Goal: Communication & Community: Connect with others

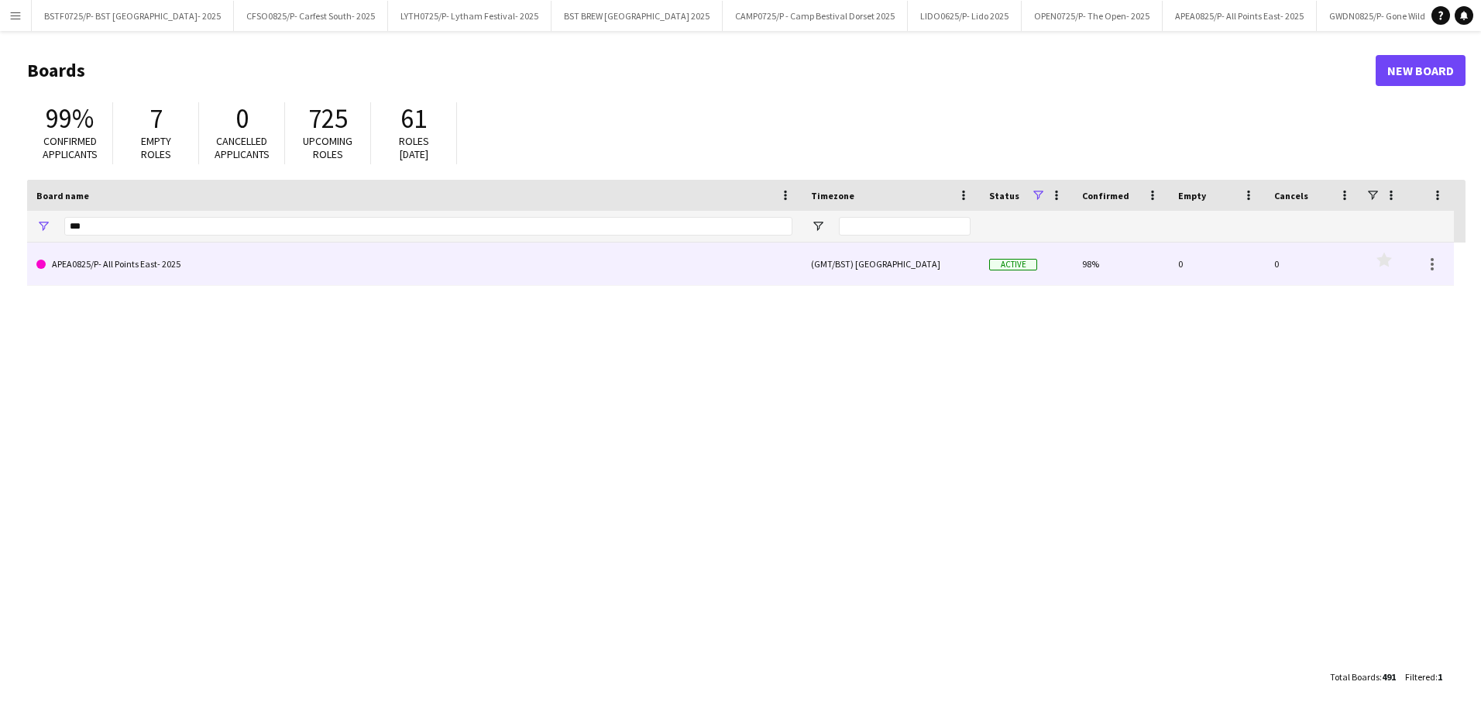
click at [132, 275] on link "APEA0825/P- All Points East- 2025" at bounding box center [414, 263] width 756 height 43
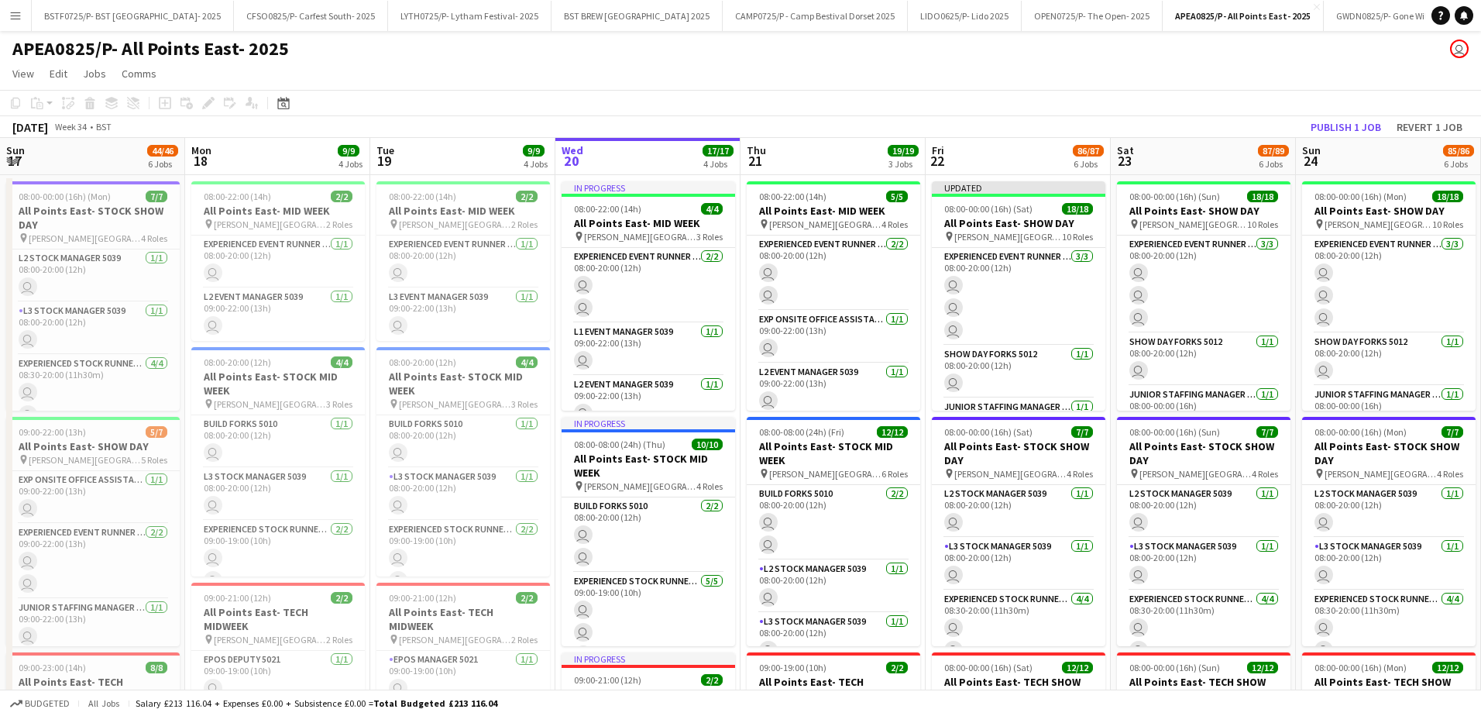
scroll to position [0, 370]
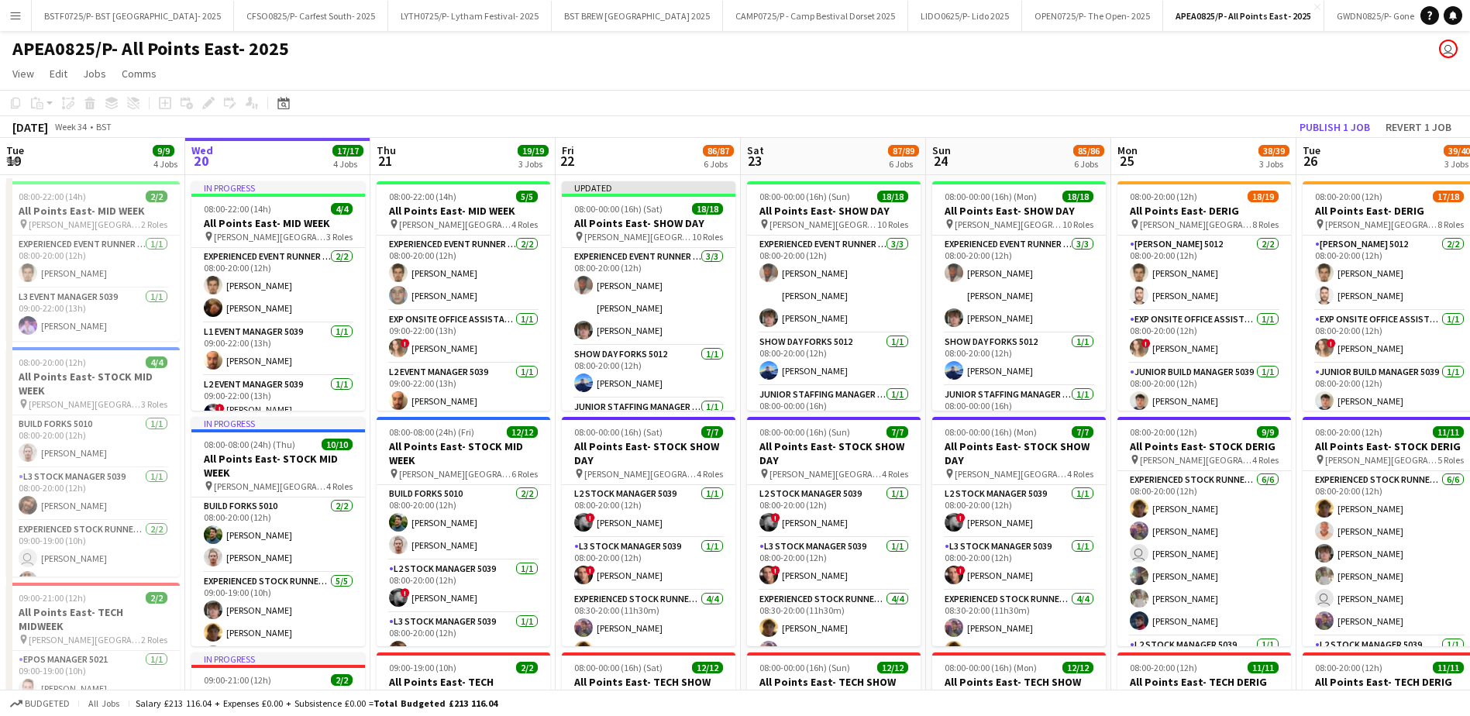
click at [1443, 54] on app-user-avatar "user" at bounding box center [1448, 49] width 19 height 19
click at [16, 20] on app-icon "Menu" at bounding box center [15, 15] width 12 height 12
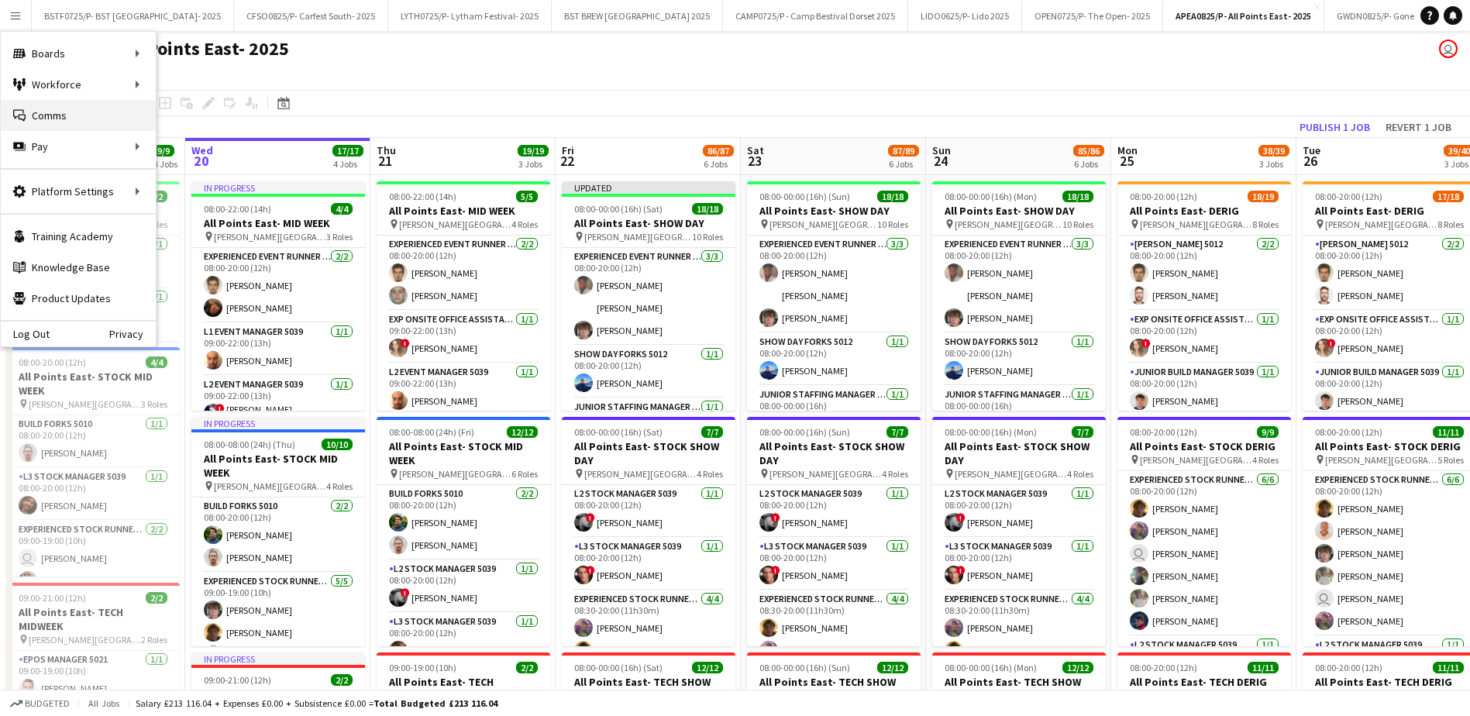
click at [33, 118] on link "Comms Comms" at bounding box center [78, 115] width 155 height 31
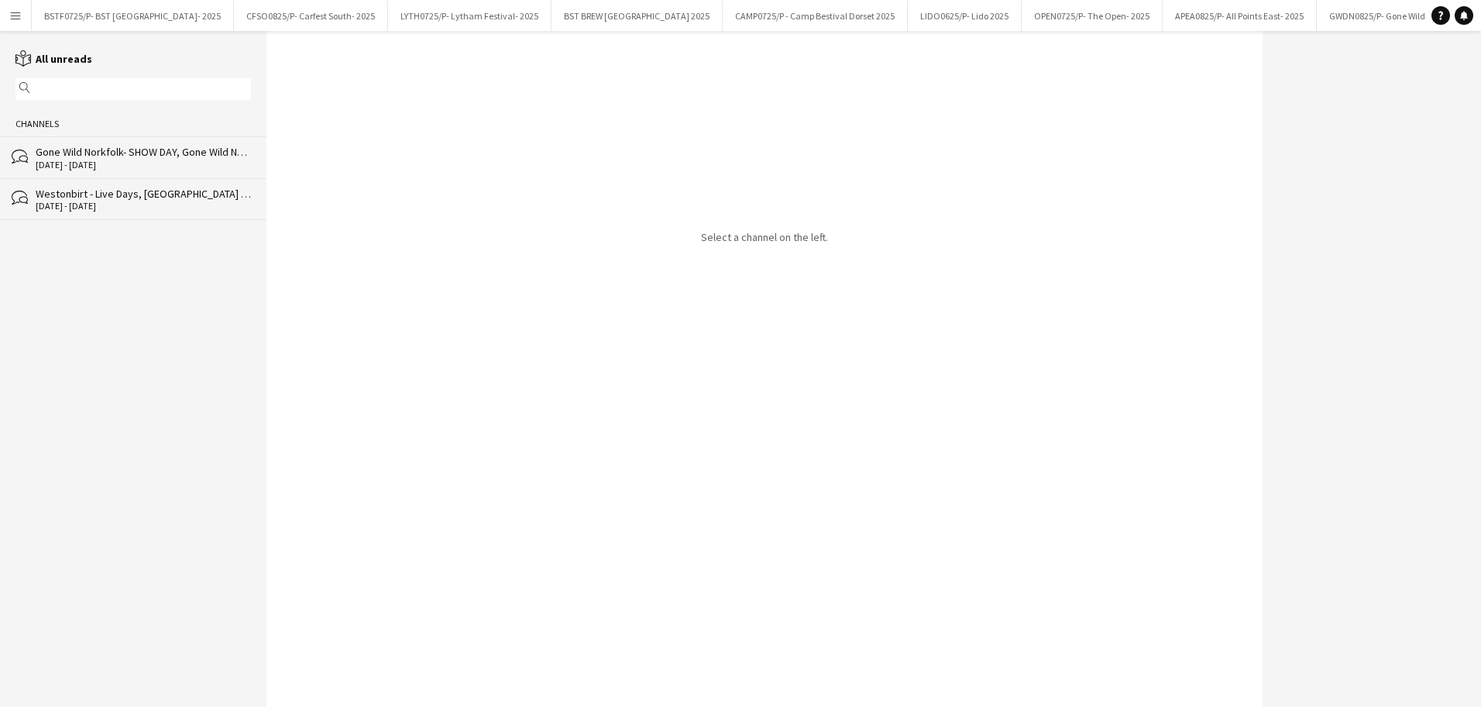
click at [97, 94] on input "text" at bounding box center [140, 89] width 213 height 14
click at [96, 94] on input "text" at bounding box center [140, 89] width 213 height 14
type input "***"
